Goal: Transaction & Acquisition: Purchase product/service

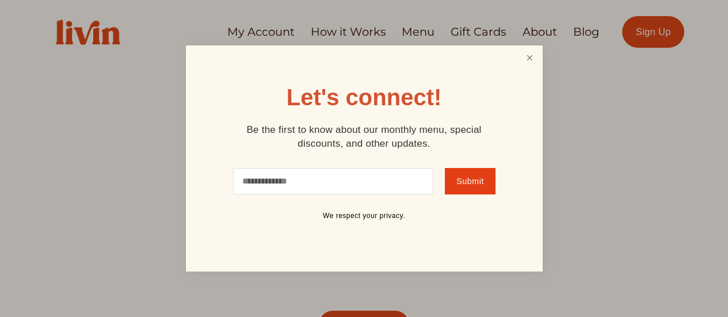
click at [532, 56] on link "Close" at bounding box center [530, 57] width 22 height 21
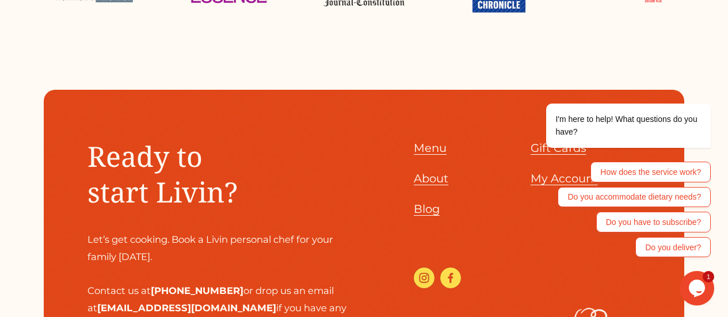
scroll to position [4618, 0]
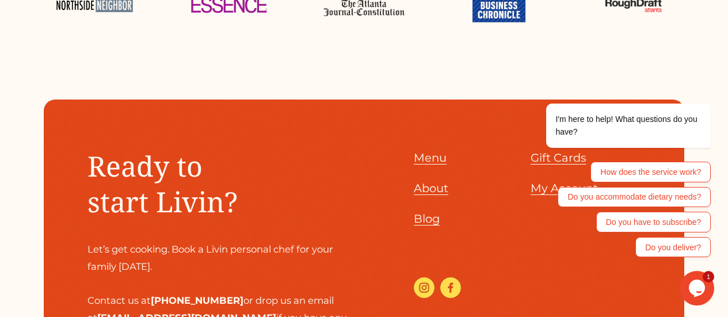
click at [435, 154] on span "Menu" at bounding box center [430, 158] width 33 height 14
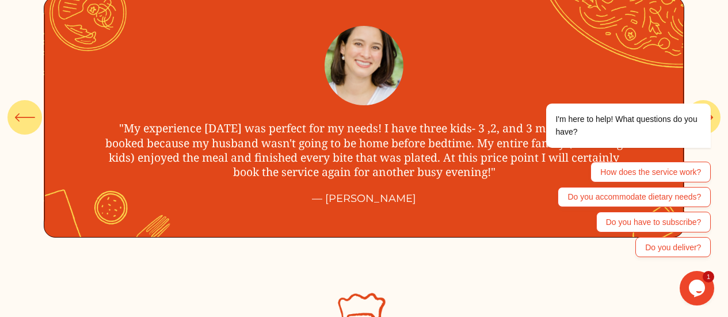
scroll to position [3824, 0]
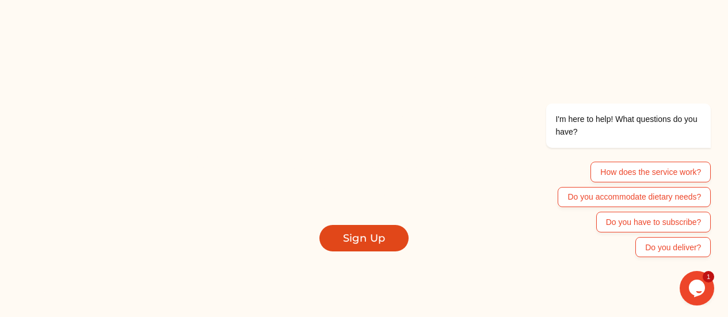
scroll to position [0, 0]
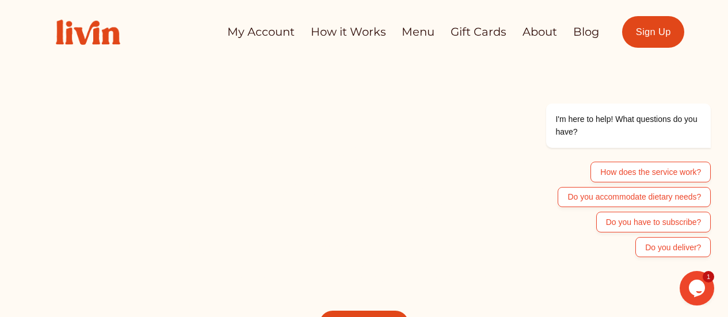
click at [355, 28] on link "How it Works" at bounding box center [348, 32] width 75 height 22
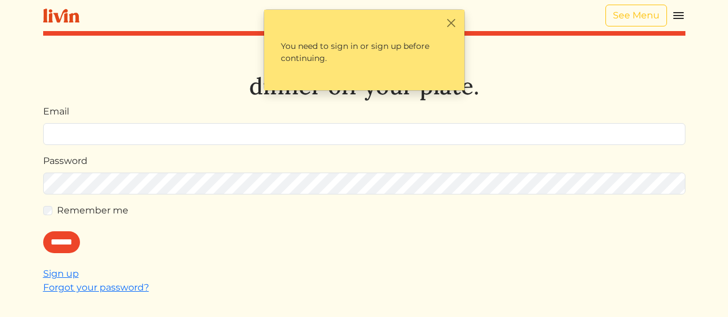
click at [674, 17] on img at bounding box center [679, 16] width 14 height 14
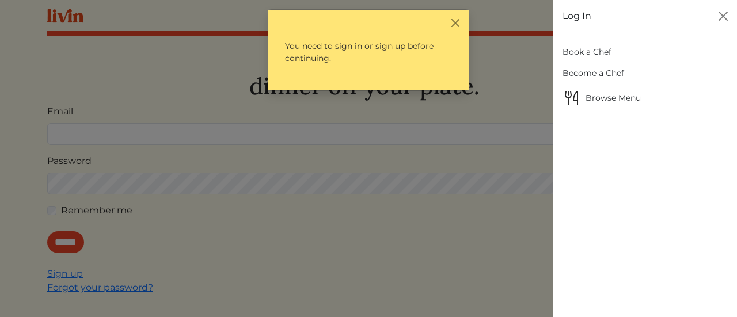
click at [647, 13] on div "Log In" at bounding box center [645, 16] width 184 height 32
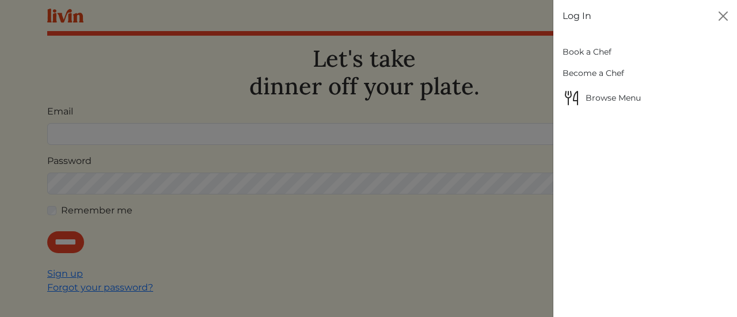
click at [524, 20] on div at bounding box center [368, 158] width 737 height 317
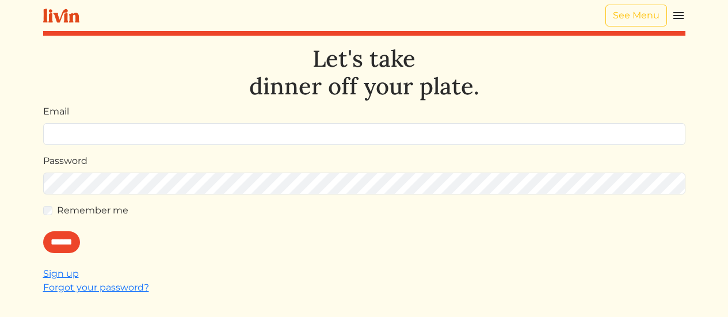
click at [625, 26] on div "See Menu" at bounding box center [364, 15] width 643 height 31
click at [623, 17] on link "See Menu" at bounding box center [637, 16] width 62 height 22
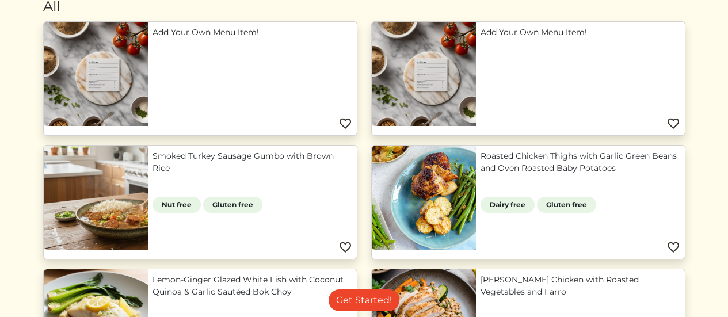
scroll to position [40, 0]
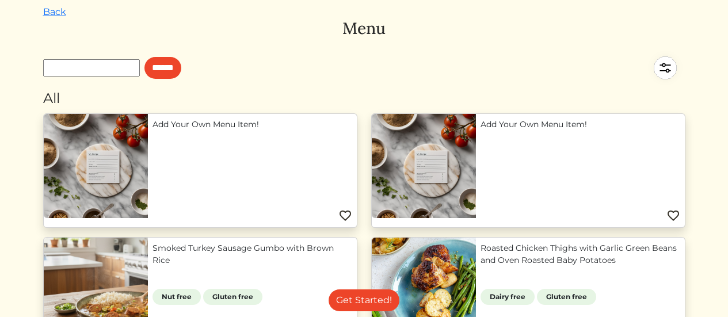
click at [290, 242] on link "Smoked Turkey Sausage Gumbo with Brown Rice" at bounding box center [253, 254] width 200 height 24
click at [274, 242] on link "Smoked Turkey Sausage Gumbo with Brown Rice" at bounding box center [253, 254] width 200 height 24
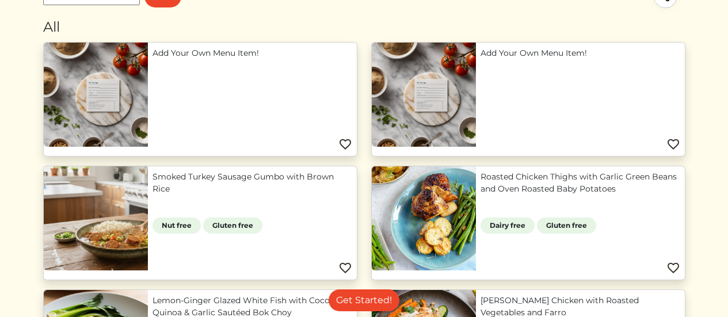
scroll to position [112, 0]
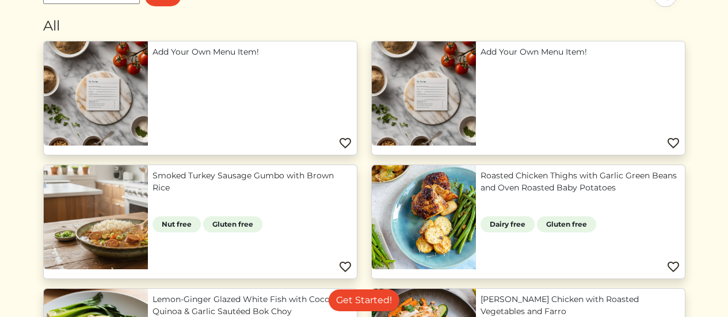
click at [200, 170] on link "Smoked Turkey Sausage Gumbo with Brown Rice" at bounding box center [253, 182] width 200 height 24
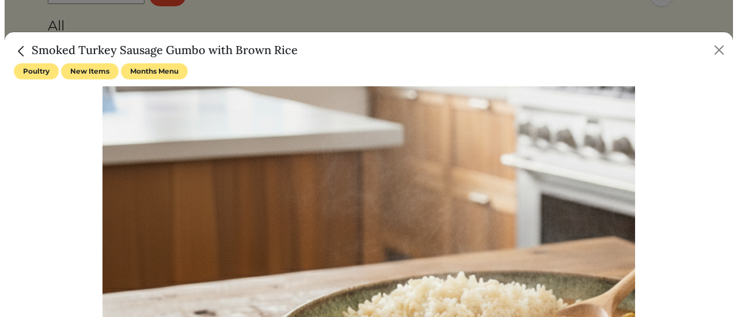
scroll to position [131, 0]
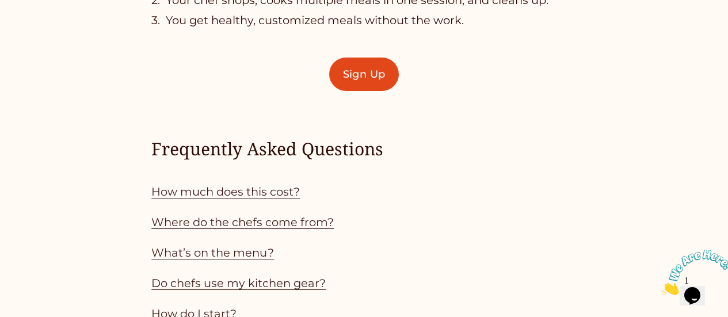
click at [282, 199] on link "How much does this cost?" at bounding box center [225, 192] width 149 height 14
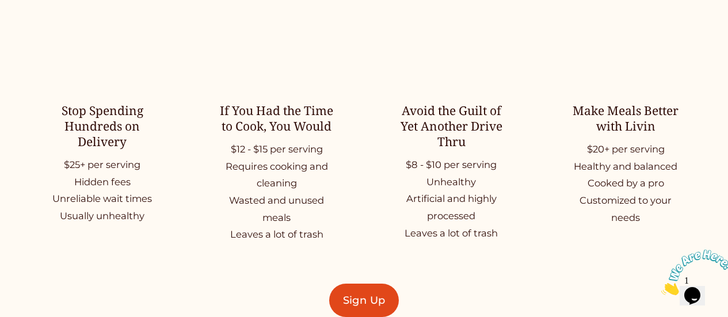
scroll to position [1721, 0]
